Goal: Task Accomplishment & Management: Complete application form

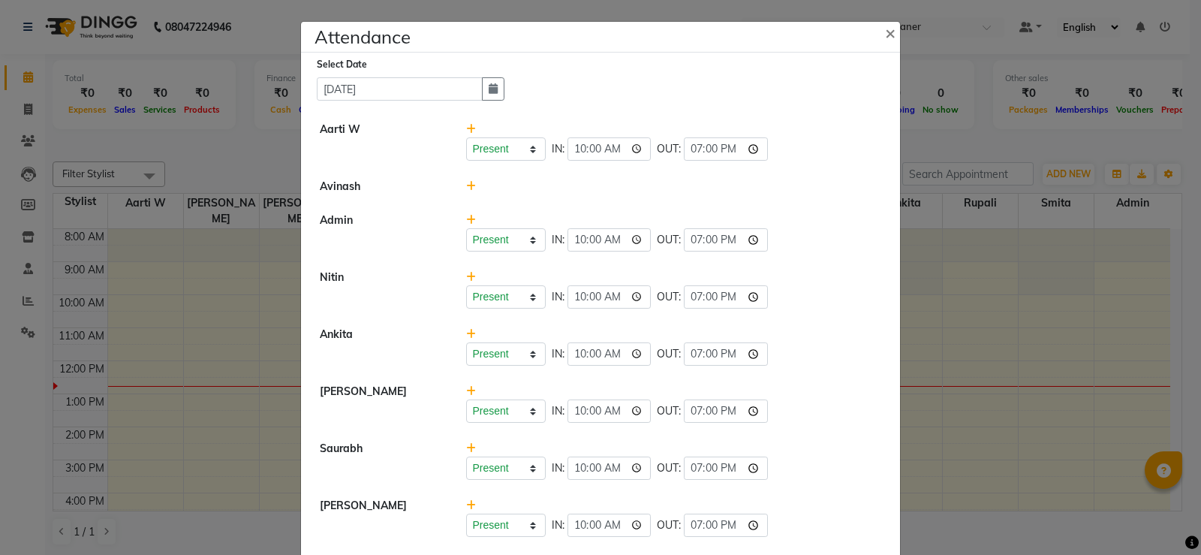
select select "A"
drag, startPoint x: 874, startPoint y: 27, endPoint x: 858, endPoint y: 66, distance: 42.4
click at [874, 28] on button "×" at bounding box center [892, 32] width 38 height 42
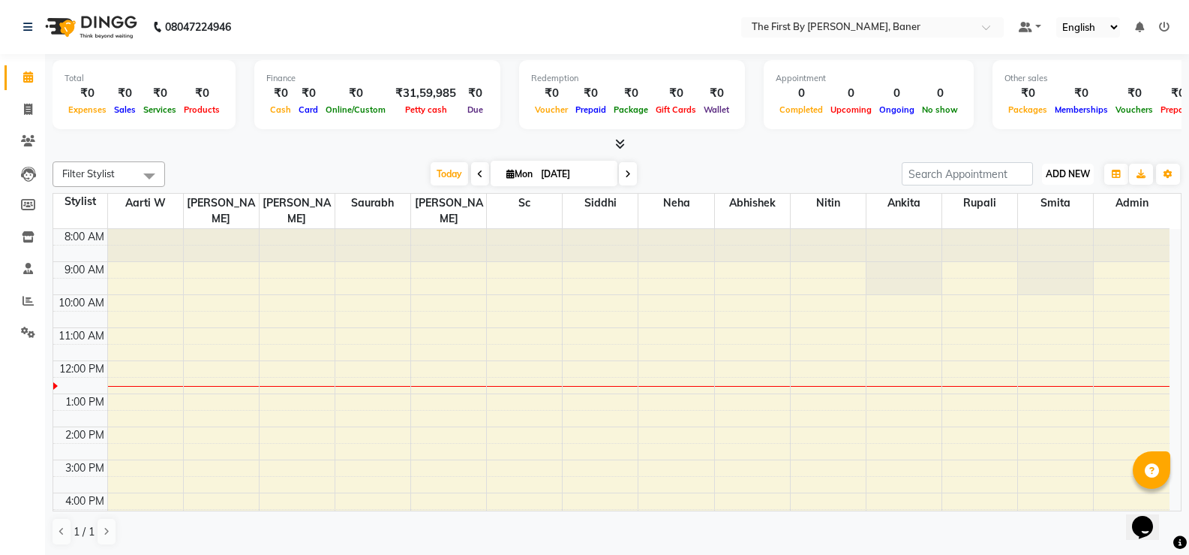
click at [1069, 171] on span "ADD NEW" at bounding box center [1068, 173] width 44 height 11
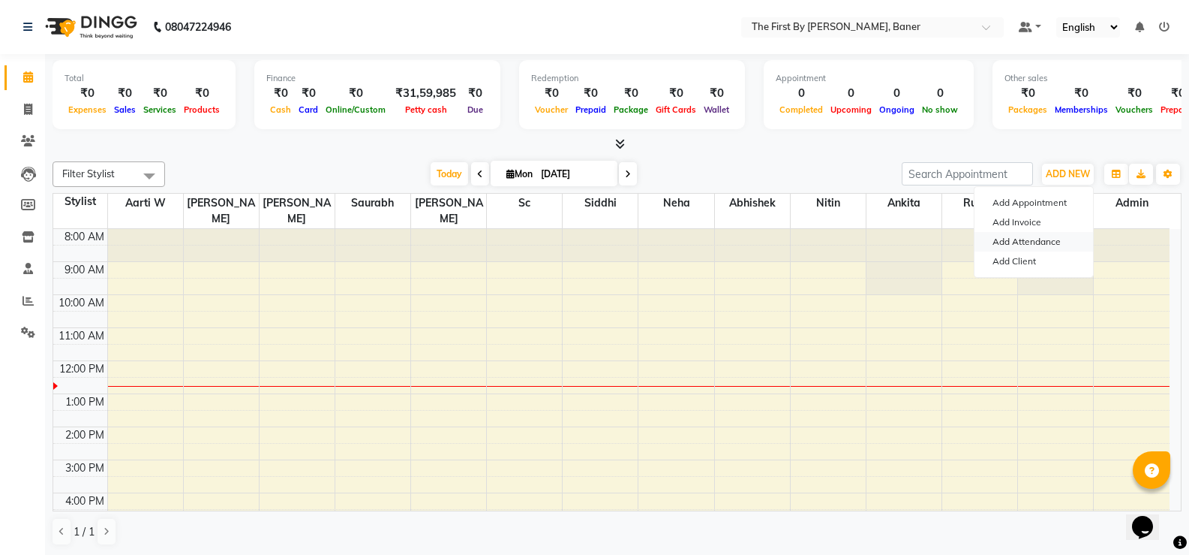
click at [1003, 236] on link "Add Attendance" at bounding box center [1034, 242] width 119 height 20
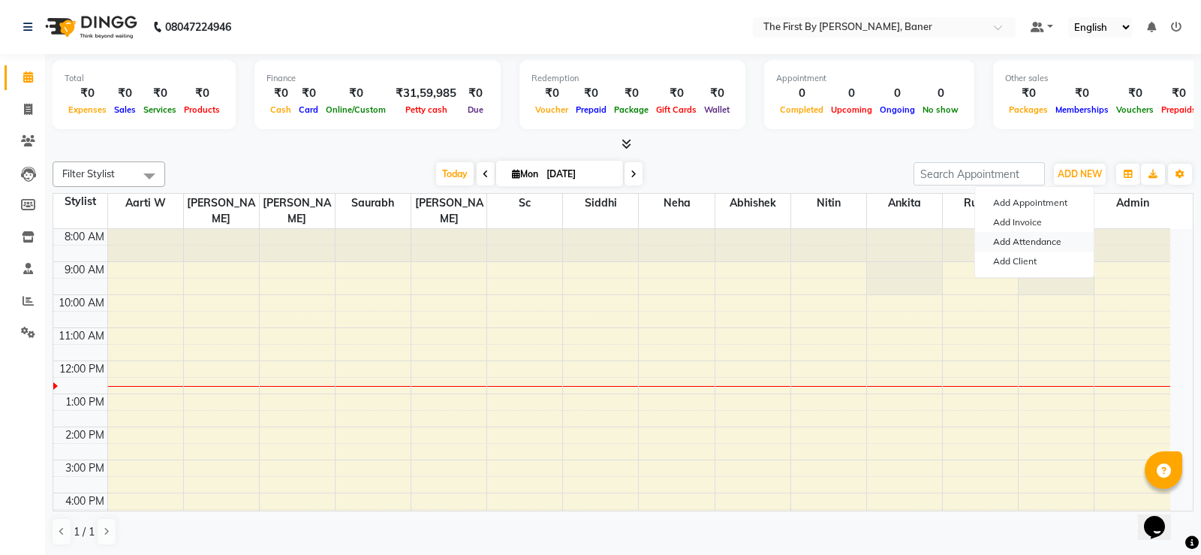
select select "A"
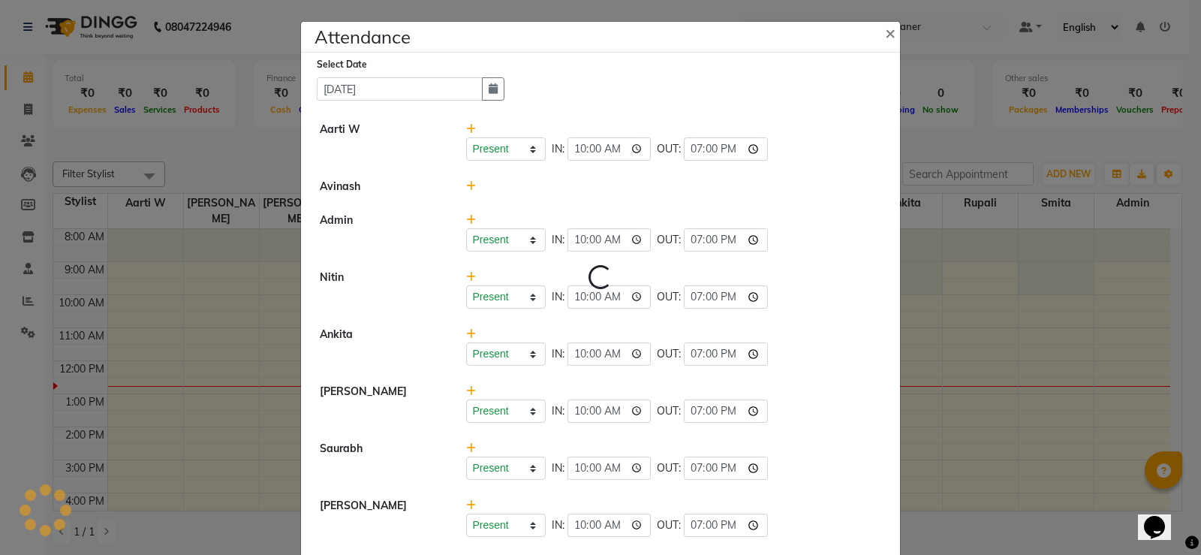
select select "A"
click at [495, 303] on select "Present Absent Late Half Day Weekly Off" at bounding box center [506, 296] width 80 height 23
select select "A"
click at [466, 285] on select "Present Absent Late Half Day Weekly Off" at bounding box center [506, 296] width 80 height 23
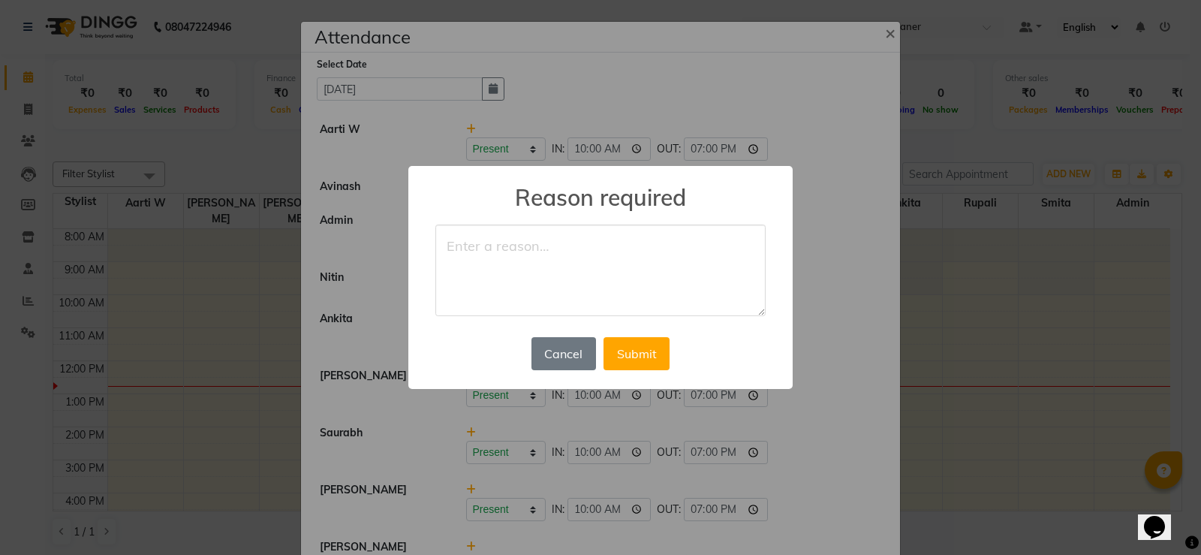
click at [473, 234] on textarea at bounding box center [600, 270] width 330 height 92
type textarea "Not well"
click at [654, 344] on button "Submit" at bounding box center [636, 353] width 66 height 33
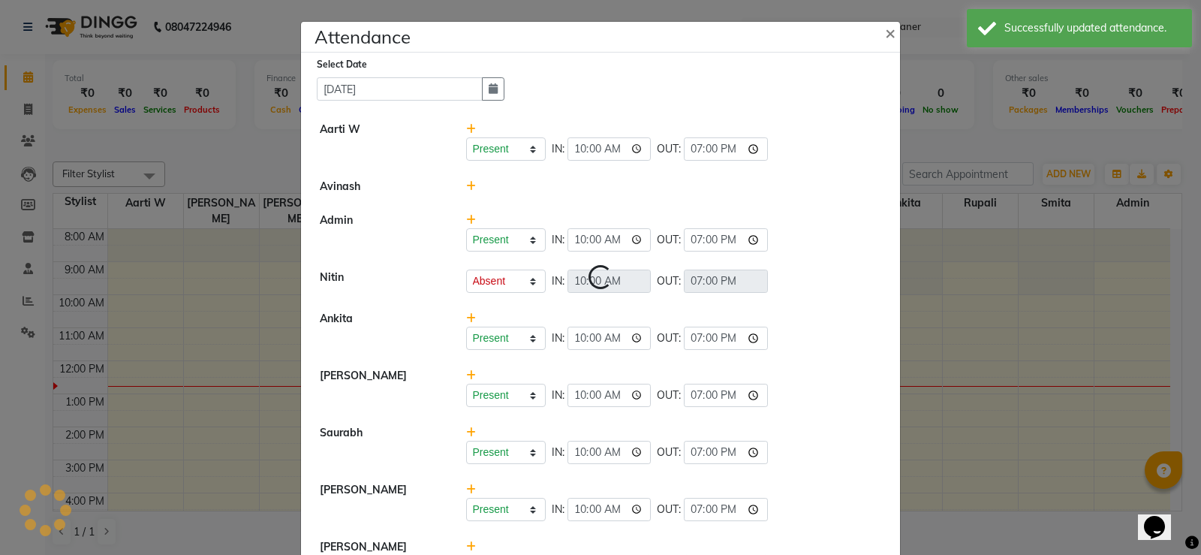
select select "A"
click at [862, 232] on div "Present Absent Late Half Day Weekly Off IN: 10:00 OUT: 19:00" at bounding box center [674, 239] width 416 height 23
drag, startPoint x: 885, startPoint y: 23, endPoint x: 884, endPoint y: 45, distance: 22.5
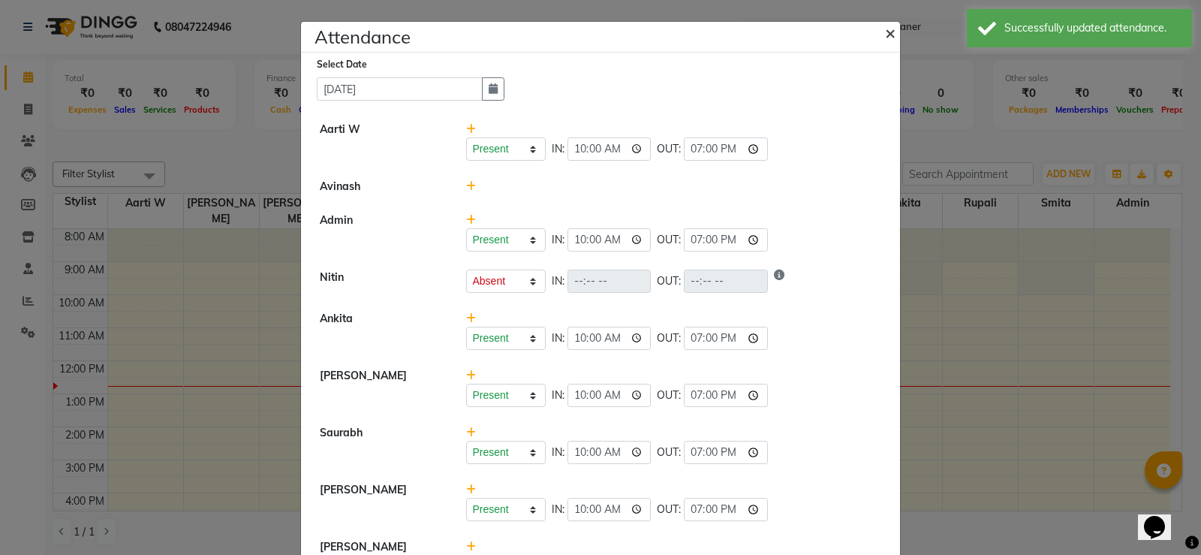
click at [885, 24] on span "×" at bounding box center [890, 32] width 11 height 23
